Goal: Transaction & Acquisition: Purchase product/service

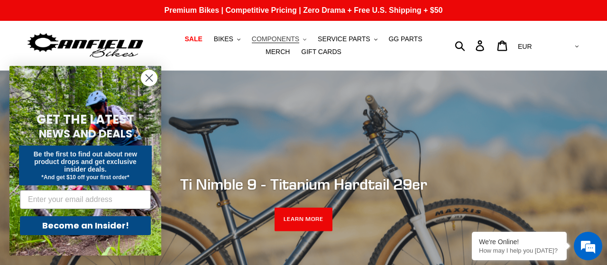
click at [273, 38] on span "COMPONENTS" at bounding box center [275, 39] width 47 height 8
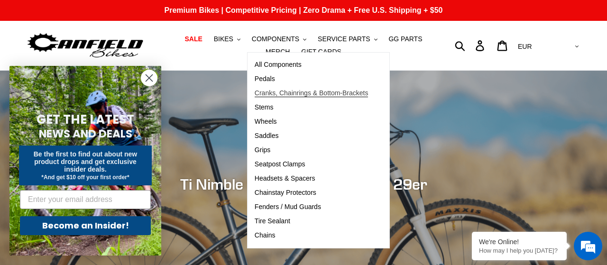
click at [272, 91] on span "Cranks, Chainrings & Bottom-Brackets" at bounding box center [312, 93] width 114 height 8
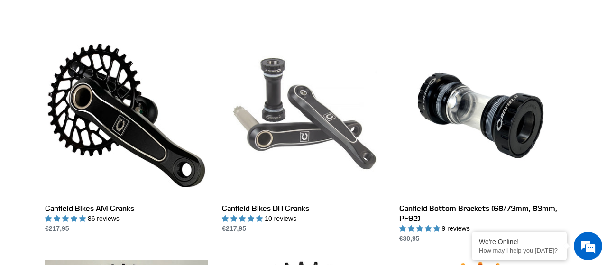
scroll to position [249, 0]
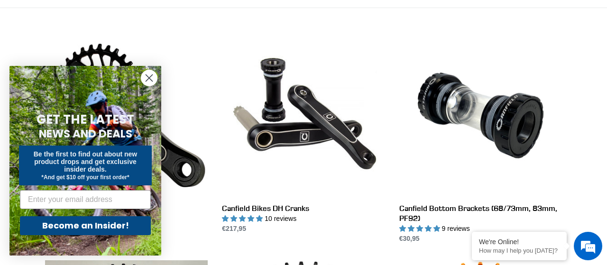
click at [148, 86] on circle "Close dialog" at bounding box center [149, 78] width 16 height 16
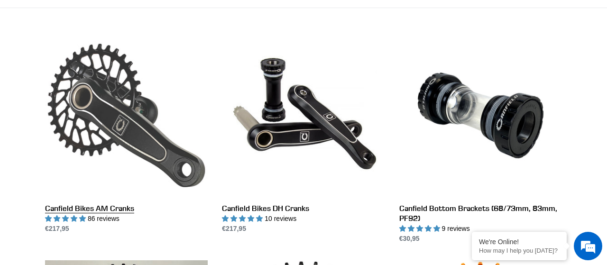
click at [136, 123] on link "Canfield Bikes AM Cranks" at bounding box center [126, 134] width 163 height 200
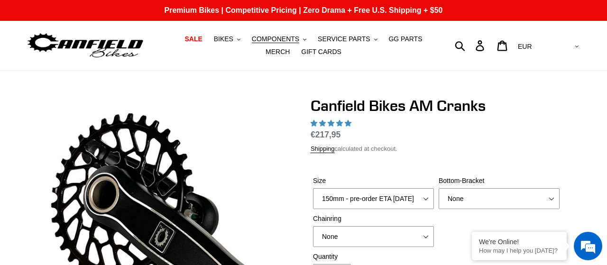
select select "highest-rating"
select select "170mm"
click option "170mm" at bounding box center [0, 0] width 0 height 0
click at [439, 188] on select "None BSA Threaded 68/73mm Press Fit PF92" at bounding box center [499, 198] width 121 height 21
select select "BSA Threaded 68/73mm"
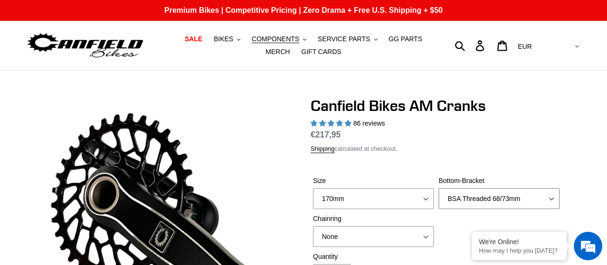
click option "BSA Threaded 68/73mm" at bounding box center [0, 0] width 0 height 0
click at [313, 226] on select "None 30t Round (Boost 148) 30t Oval (Boost 148) 32t Round (Boost 148) 32t Oval …" at bounding box center [373, 236] width 121 height 21
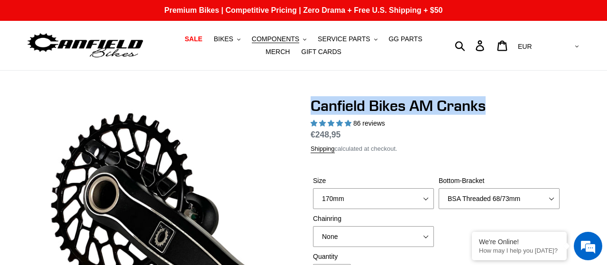
drag, startPoint x: 303, startPoint y: 102, endPoint x: 494, endPoint y: 104, distance: 190.7
